Goal: Check status: Check status

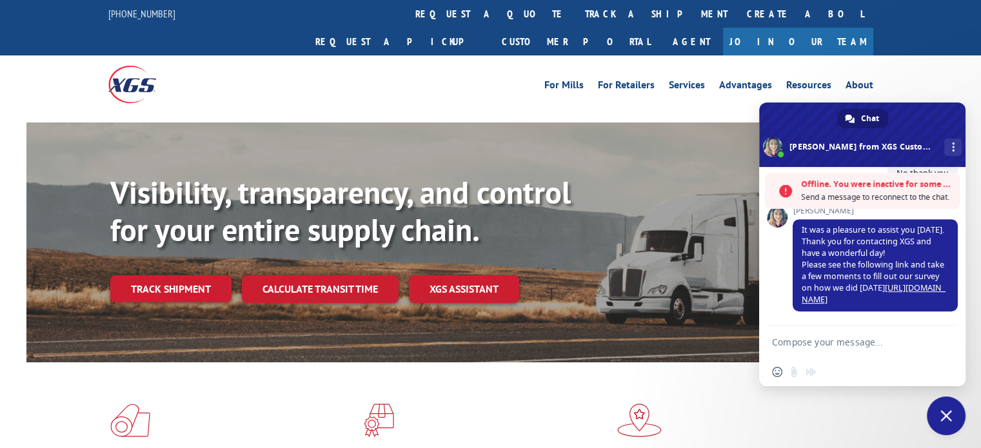
click at [575, 14] on link "track a shipment" at bounding box center [656, 14] width 162 height 28
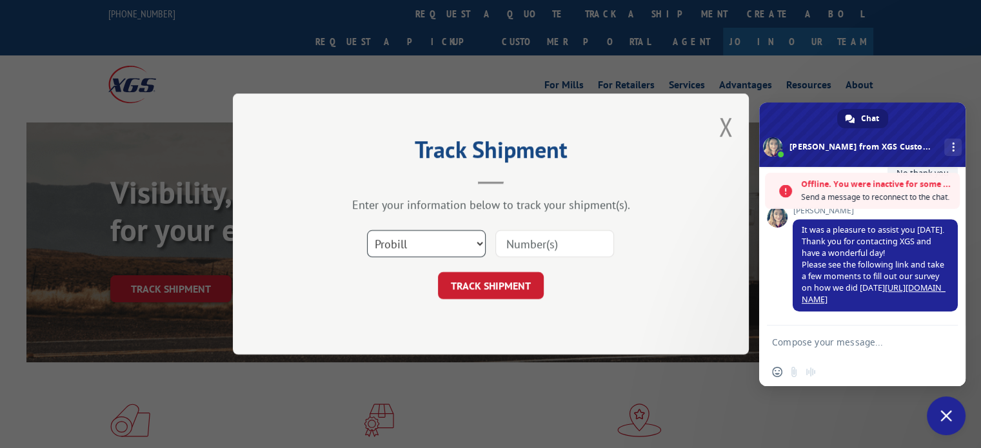
click at [479, 243] on select "Select category... Probill BOL PO" at bounding box center [426, 243] width 119 height 27
select select "bol"
click at [367, 230] on select "Select category... Probill BOL PO" at bounding box center [426, 243] width 119 height 27
click at [511, 241] on input at bounding box center [554, 243] width 119 height 27
type input "600"
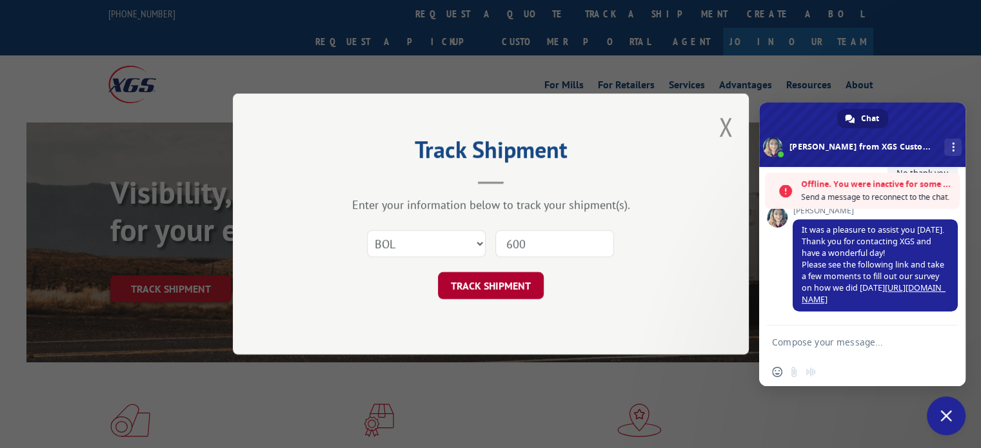
click at [513, 288] on button "TRACK SHIPMENT" at bounding box center [491, 285] width 106 height 27
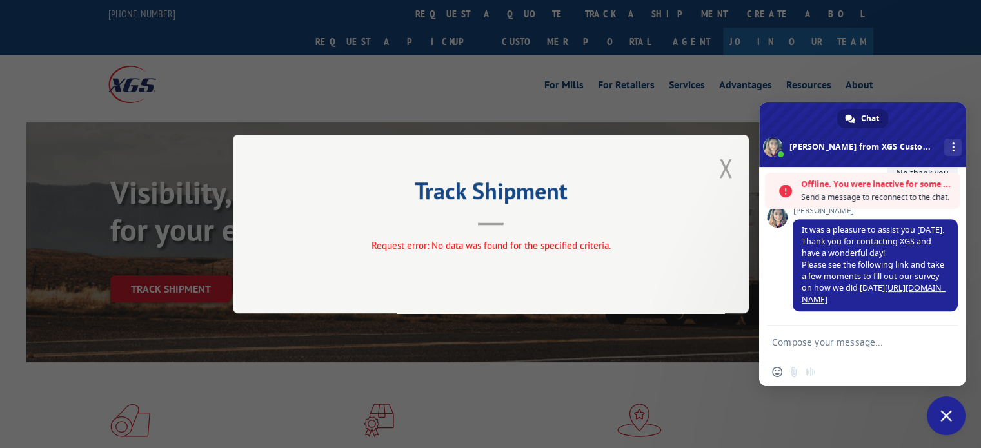
click at [725, 165] on button "Close modal" at bounding box center [726, 168] width 14 height 34
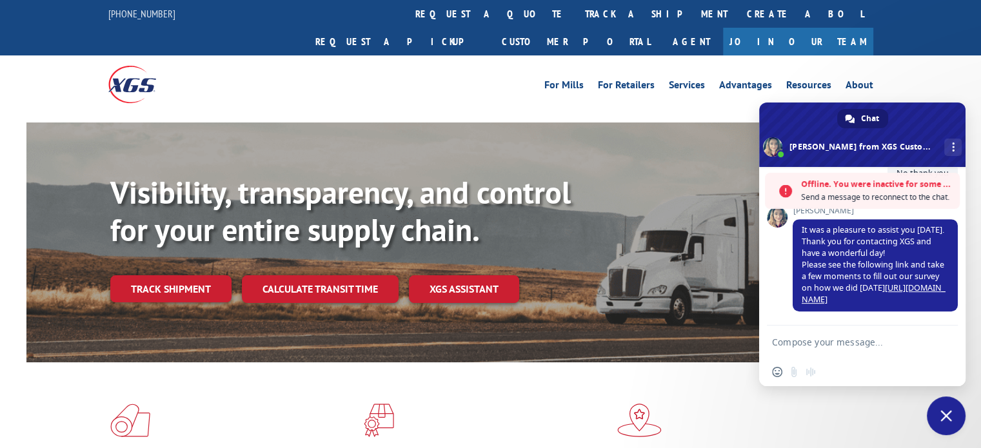
click at [575, 17] on link "track a shipment" at bounding box center [656, 14] width 162 height 28
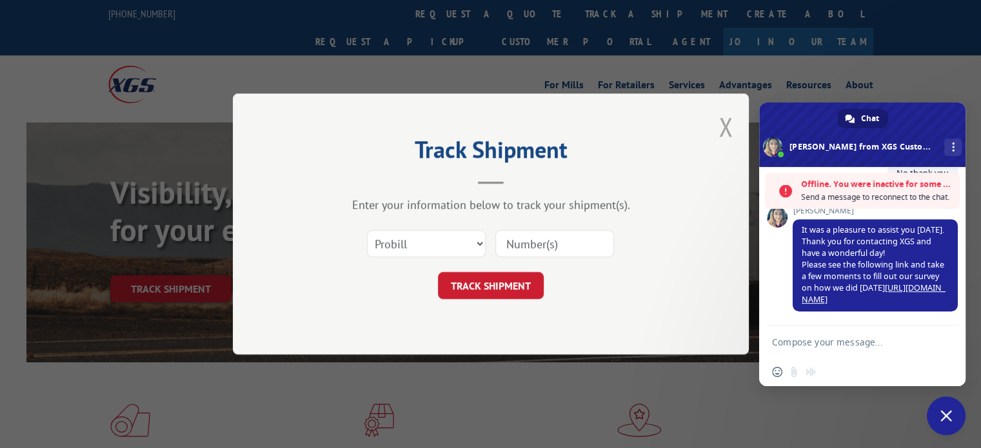
click at [732, 126] on button "Close modal" at bounding box center [726, 127] width 14 height 34
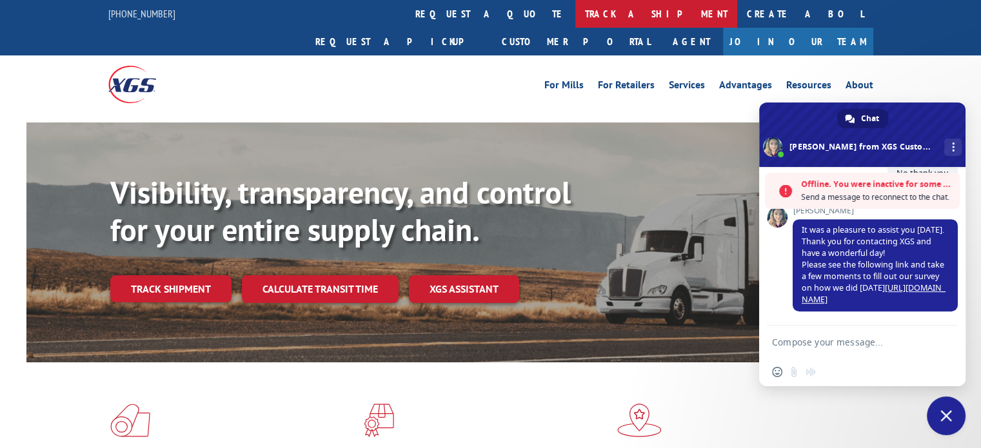
click at [575, 14] on link "track a shipment" at bounding box center [656, 14] width 162 height 28
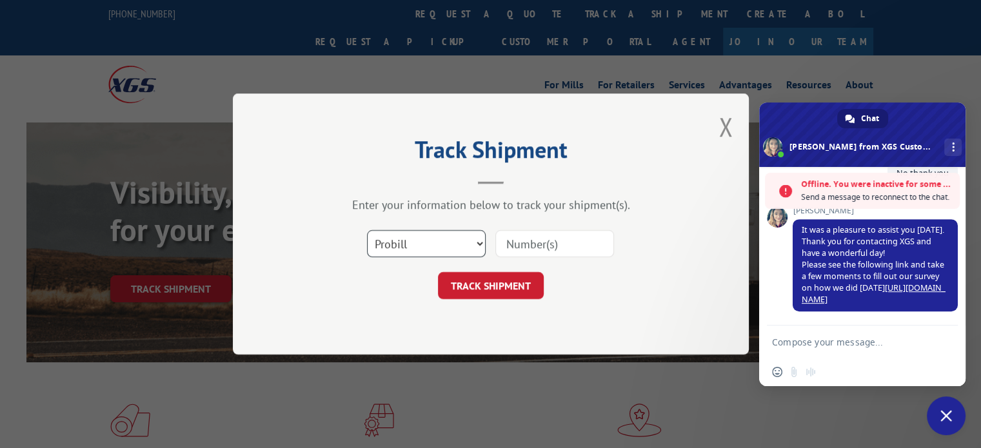
click at [479, 241] on select "Select category... Probill BOL PO" at bounding box center [426, 243] width 119 height 27
select select "bol"
click at [367, 230] on select "Select category... Probill BOL PO" at bounding box center [426, 243] width 119 height 27
click at [508, 243] on input at bounding box center [554, 243] width 119 height 27
paste input "[EMAIL_ADDRESS][DOMAIN_NAME]"
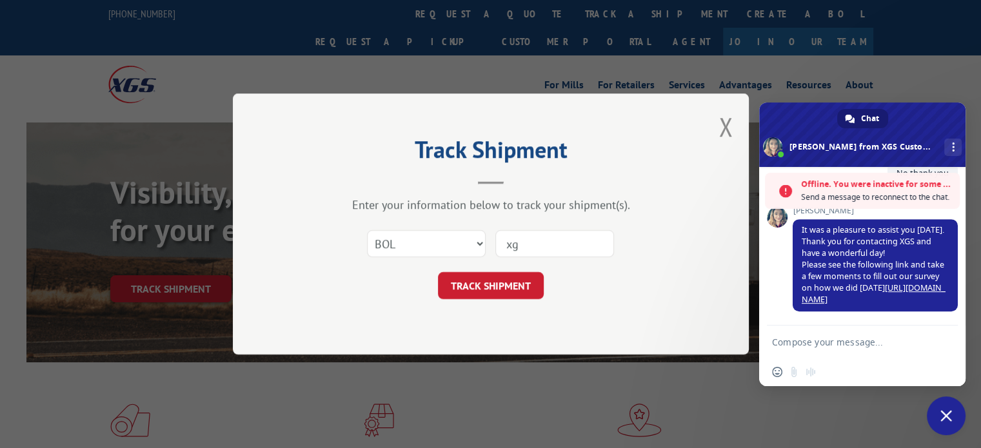
type input "x"
type input "6007661"
click at [501, 281] on button "TRACK SHIPMENT" at bounding box center [491, 285] width 106 height 27
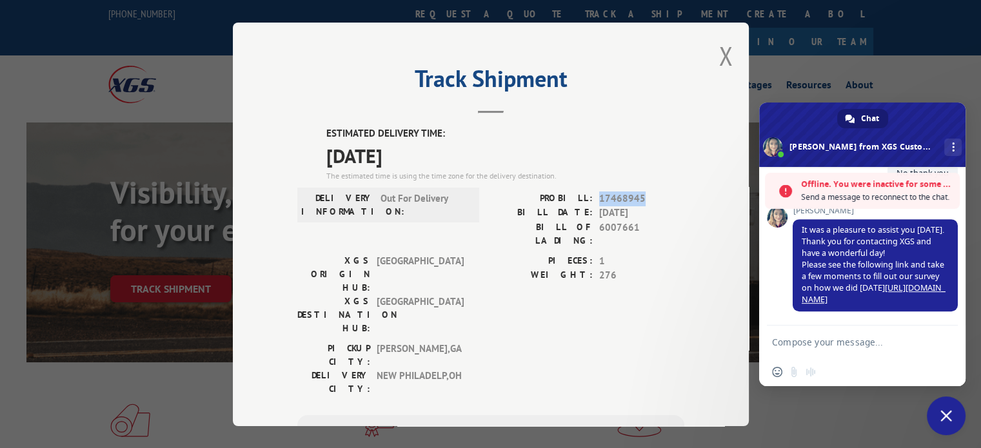
drag, startPoint x: 594, startPoint y: 197, endPoint x: 637, endPoint y: 195, distance: 42.6
click at [637, 195] on span "17468945" at bounding box center [641, 198] width 85 height 15
copy span "17468945"
click at [662, 162] on span "[DATE]" at bounding box center [505, 155] width 358 height 29
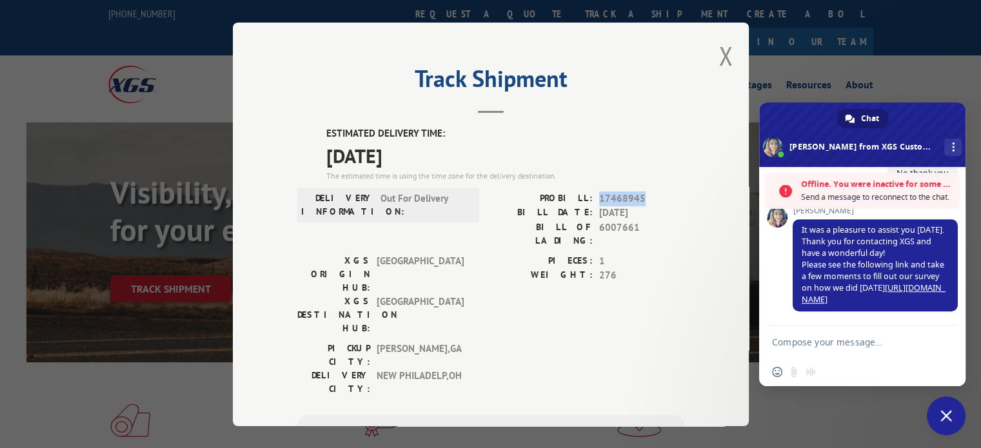
drag, startPoint x: 595, startPoint y: 195, endPoint x: 636, endPoint y: 196, distance: 41.3
click at [636, 196] on span "17468945" at bounding box center [641, 198] width 85 height 15
copy span "17468945"
